Goal: Information Seeking & Learning: Learn about a topic

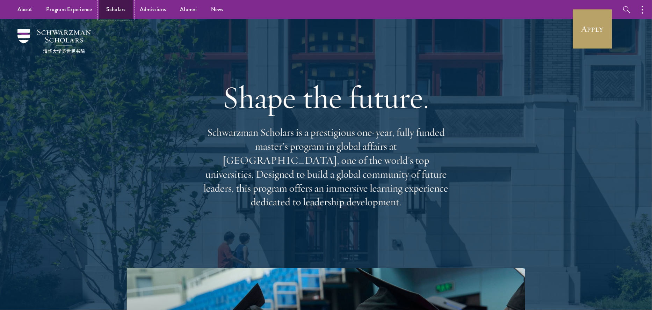
click at [111, 4] on link "Scholars" at bounding box center [116, 9] width 34 height 19
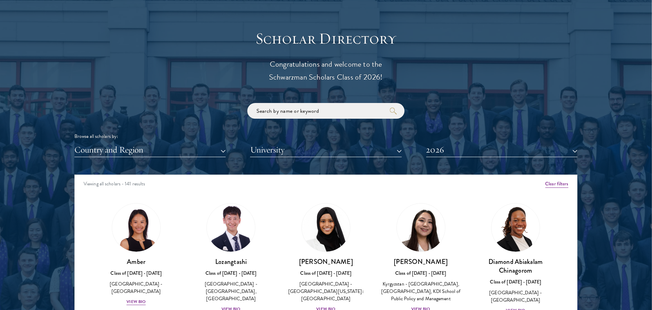
scroll to position [756, 0]
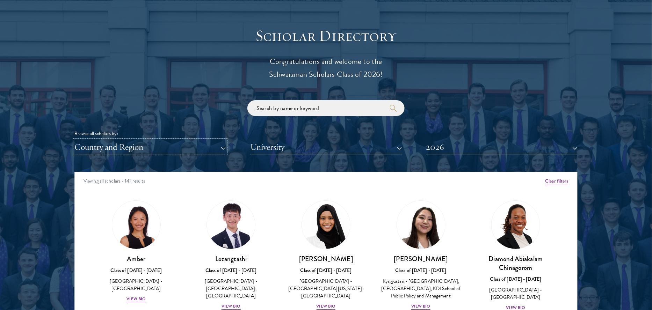
click at [157, 143] on button "Country and Region" at bounding box center [149, 147] width 151 height 14
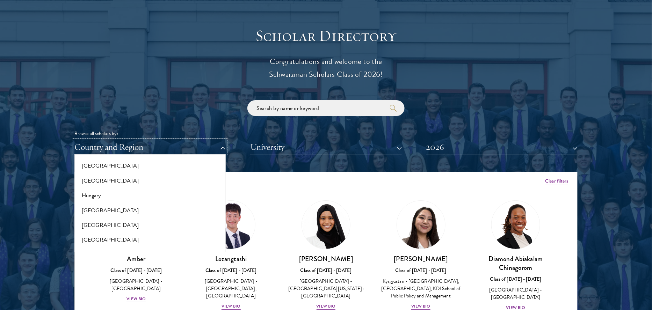
scroll to position [504, 0]
click at [111, 208] on button "[GEOGRAPHIC_DATA]" at bounding box center [150, 211] width 147 height 15
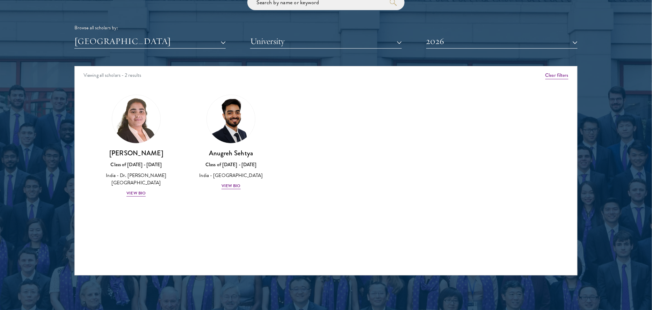
scroll to position [850, 0]
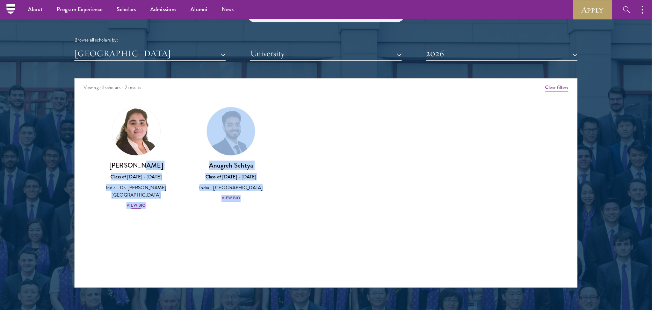
drag, startPoint x: 255, startPoint y: 206, endPoint x: 143, endPoint y: 160, distance: 121.3
click at [143, 160] on div "Amber Class of 2025 - 2026 China - Peking University View Bio Cirenquji Class o…" at bounding box center [326, 164] width 503 height 132
click at [465, 51] on button "2026" at bounding box center [501, 53] width 151 height 14
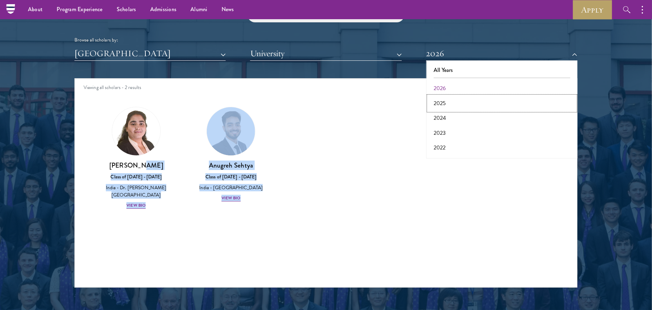
click at [444, 102] on button "2025" at bounding box center [502, 103] width 147 height 15
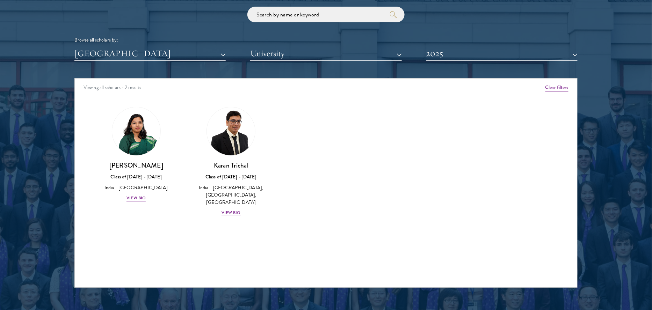
scroll to position [857, 0]
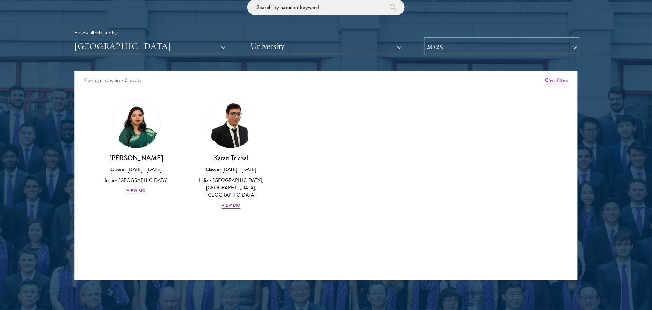
click at [451, 46] on button "2025" at bounding box center [501, 46] width 151 height 14
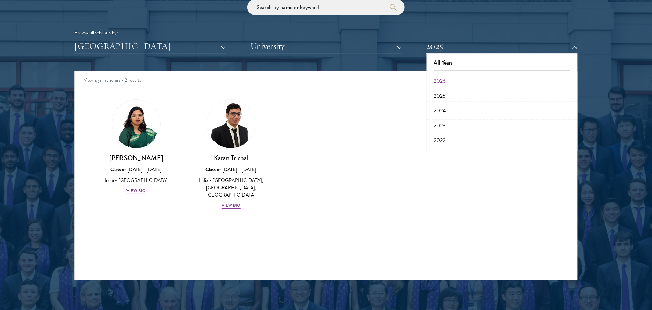
click at [441, 114] on button "2024" at bounding box center [502, 110] width 147 height 15
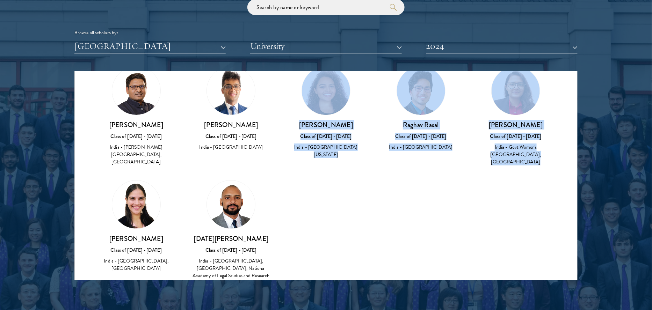
click at [360, 189] on div "Amber Class of 2025 - 2026 China - Peking University View Bio Cirenquji Class o…" at bounding box center [326, 180] width 503 height 244
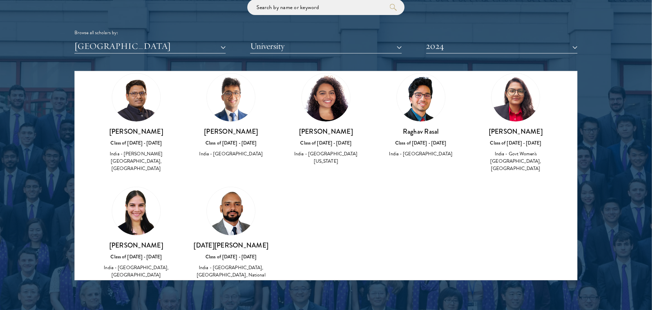
scroll to position [28, 0]
